Goal: Transaction & Acquisition: Purchase product/service

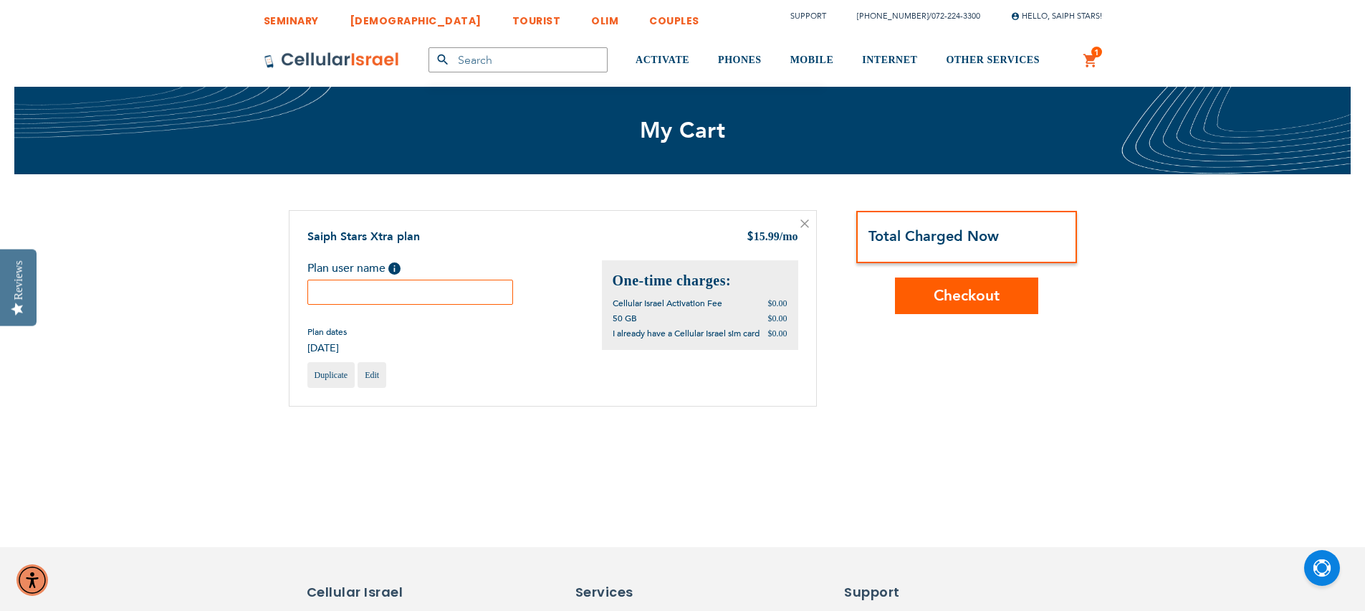
type input "sgelles@saiphstars.com"
click at [366, 292] on input "text" at bounding box center [410, 292] width 206 height 25
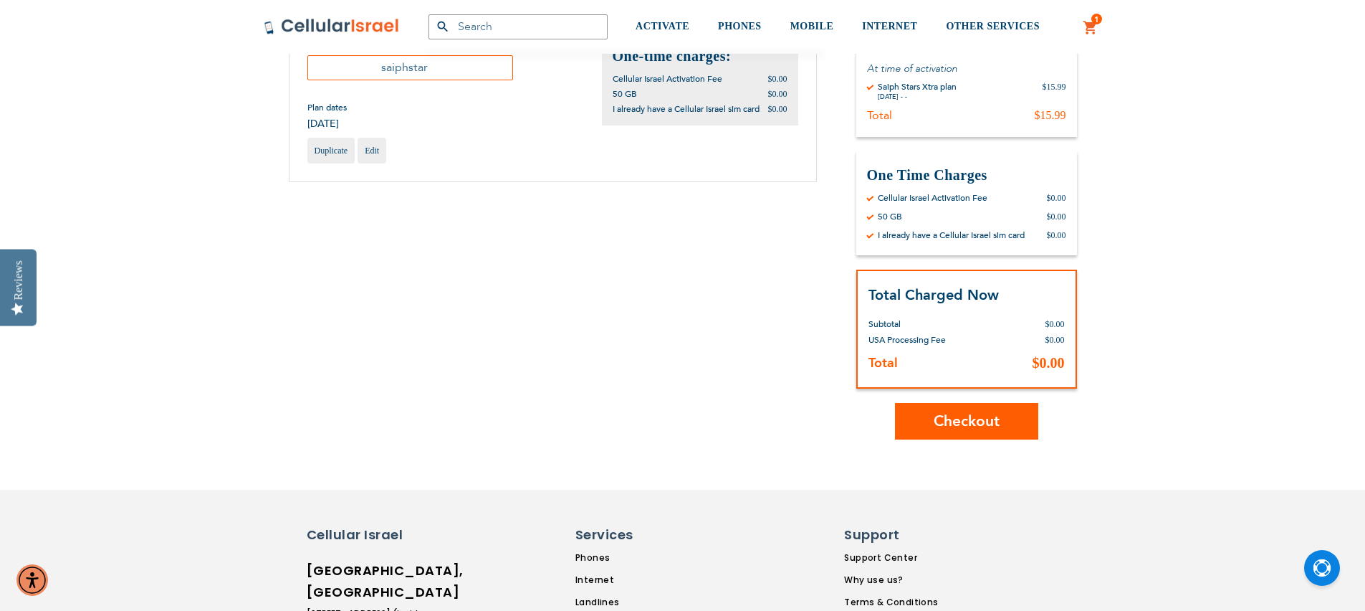
scroll to position [234, 0]
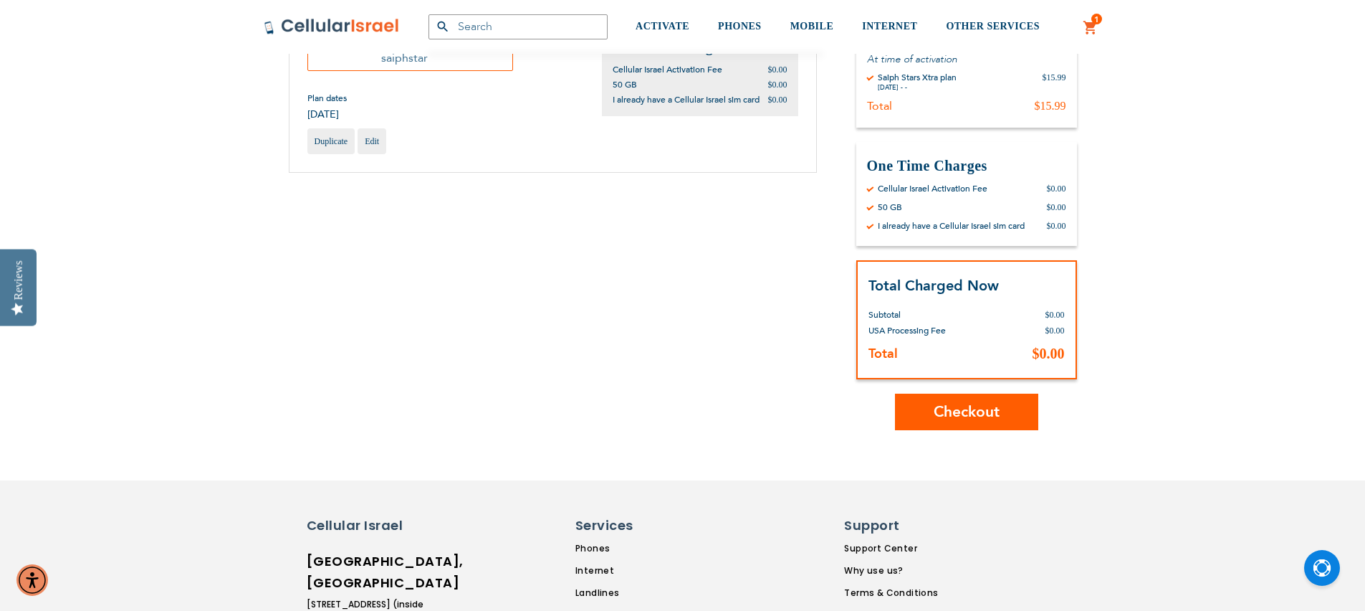
type input "saiphstar"
click at [1004, 419] on button "Checkout" at bounding box center [966, 411] width 143 height 37
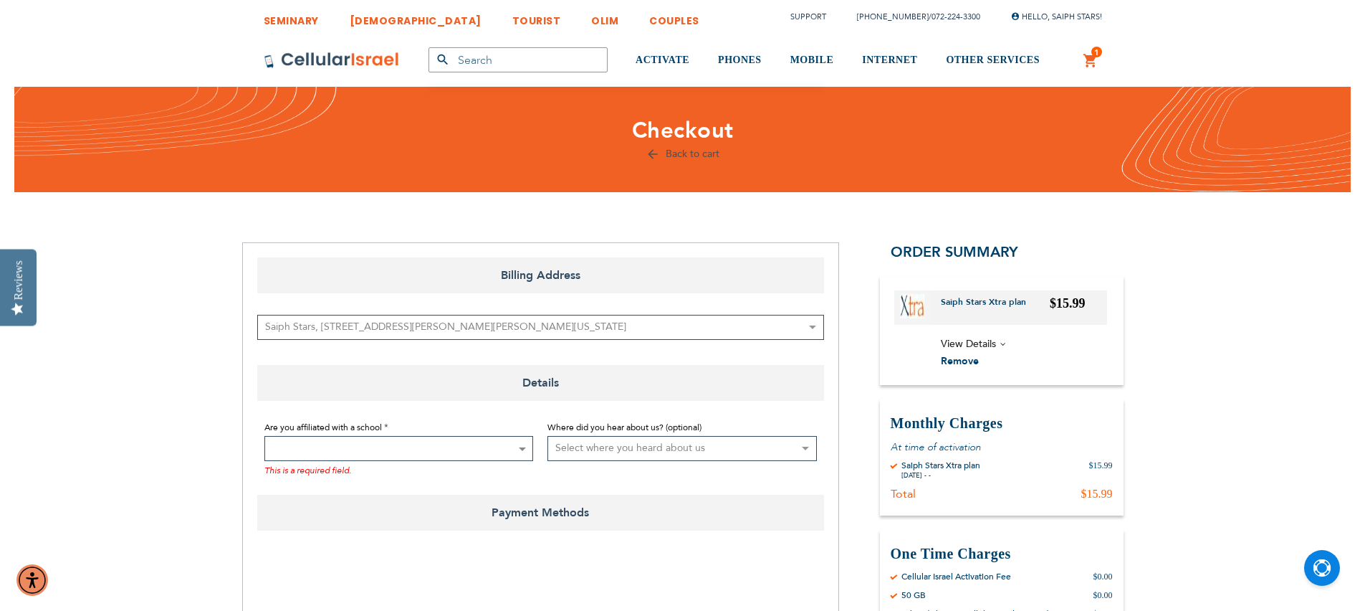
type input "[EMAIL_ADDRESS][DOMAIN_NAME]"
click at [386, 452] on span at bounding box center [398, 448] width 269 height 25
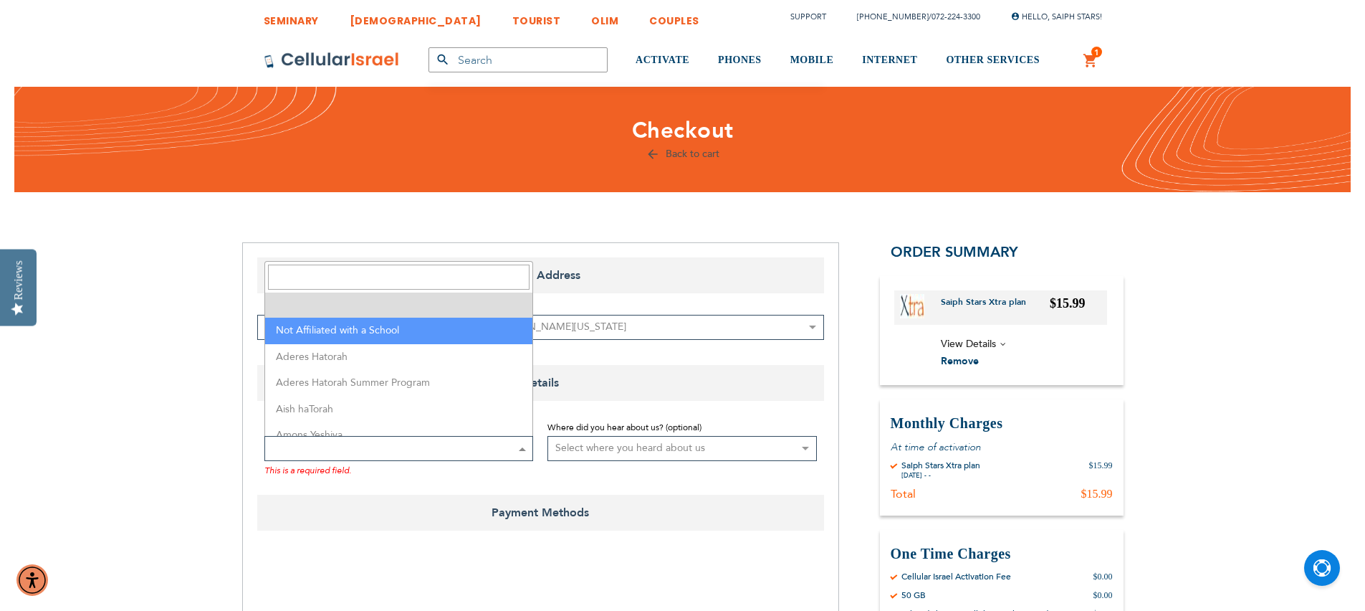
select select "199"
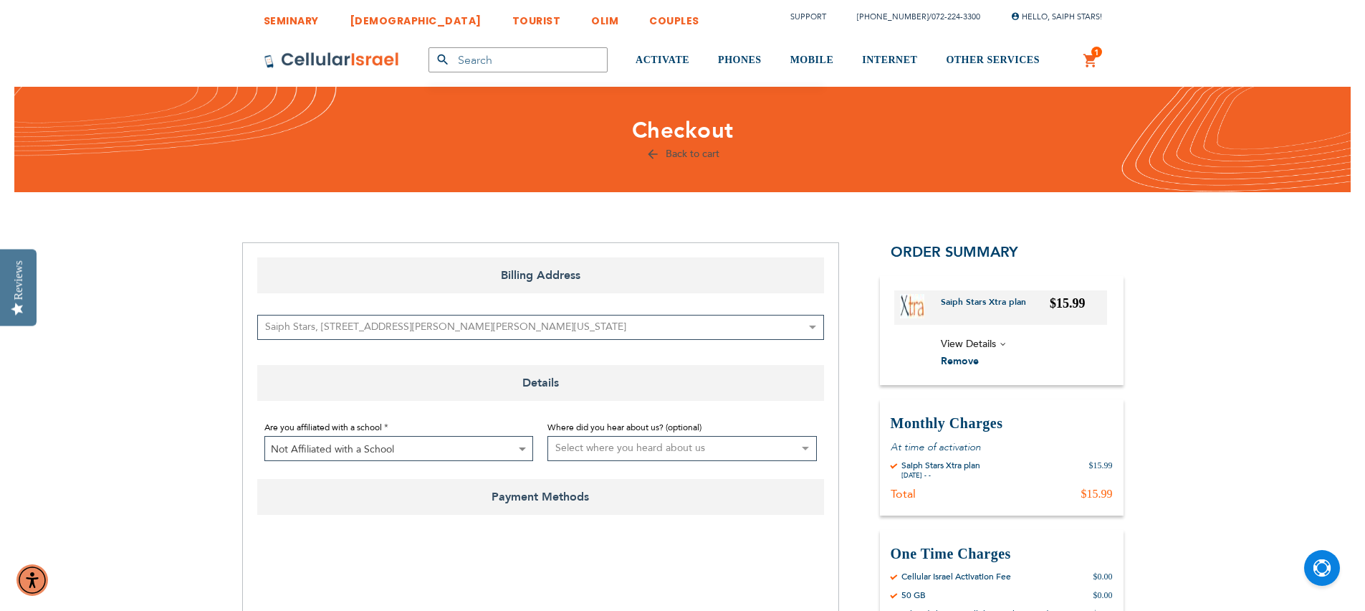
checkbox input "true"
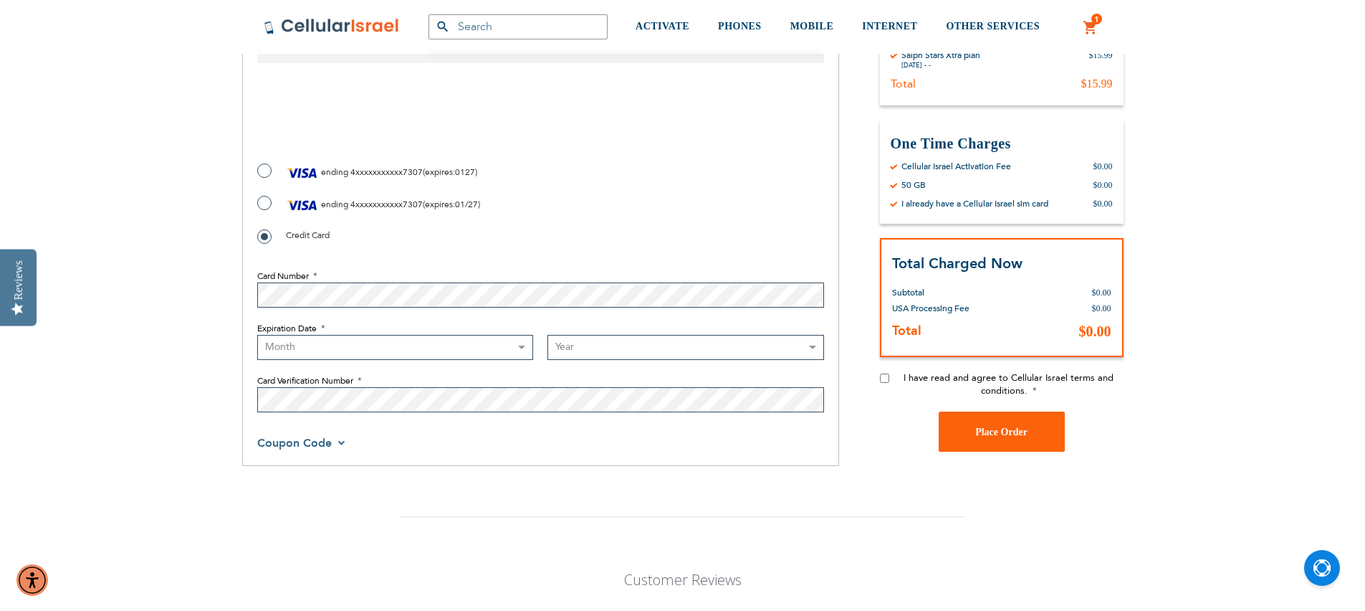
scroll to position [483, 0]
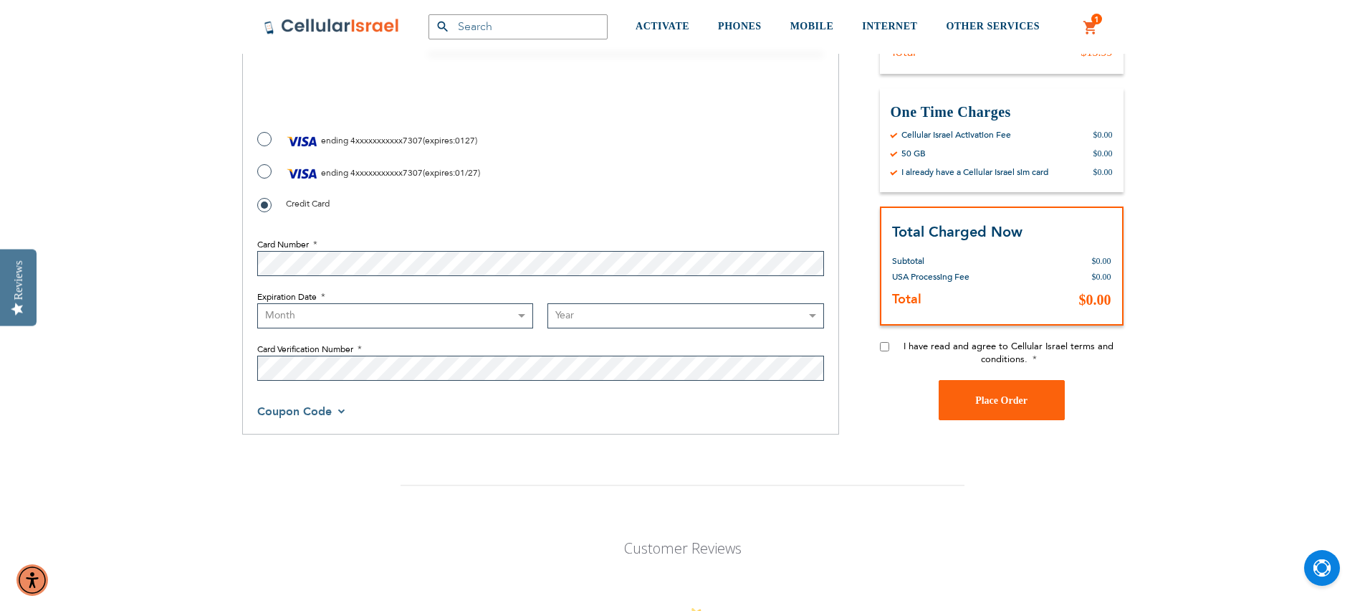
click at [267, 138] on label "ending 4xxxxxxxxxxx7307 ( expires : 0127 )" at bounding box center [367, 141] width 220 height 22
radio input "true"
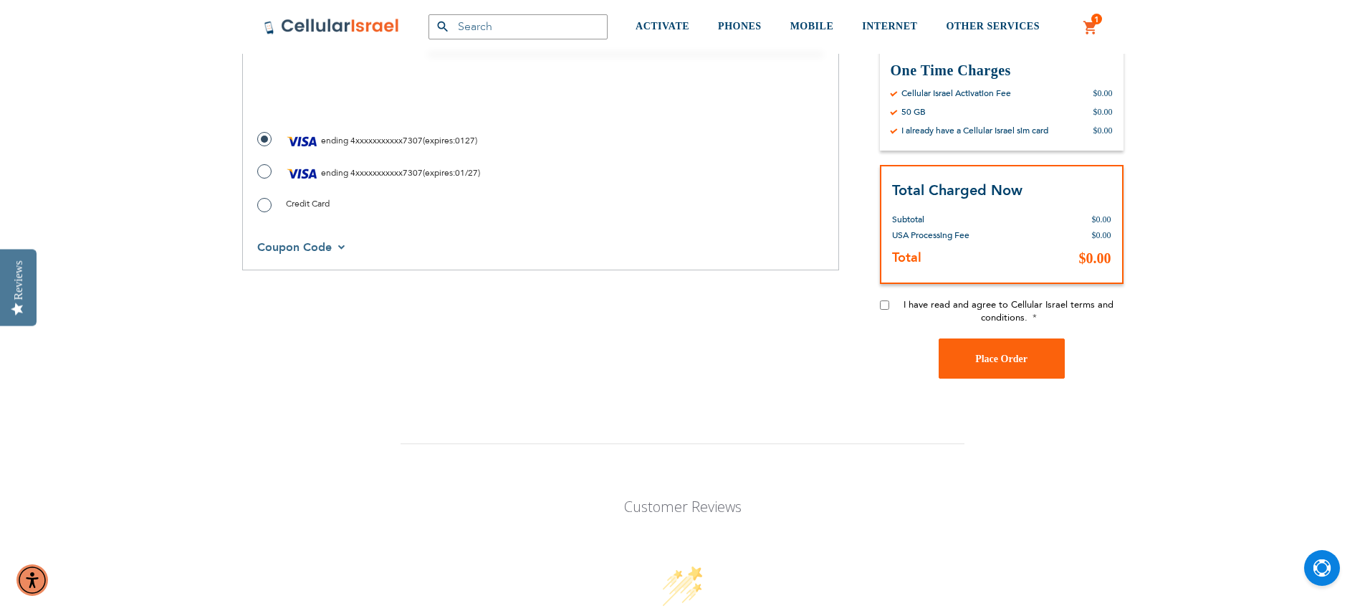
click at [883, 306] on input "I have read and agree to Cellular Israel terms and conditions." at bounding box center [884, 304] width 9 height 9
checkbox input "true"
click at [993, 356] on span "Place Order" at bounding box center [1001, 358] width 52 height 11
